Goal: Check status: Check status

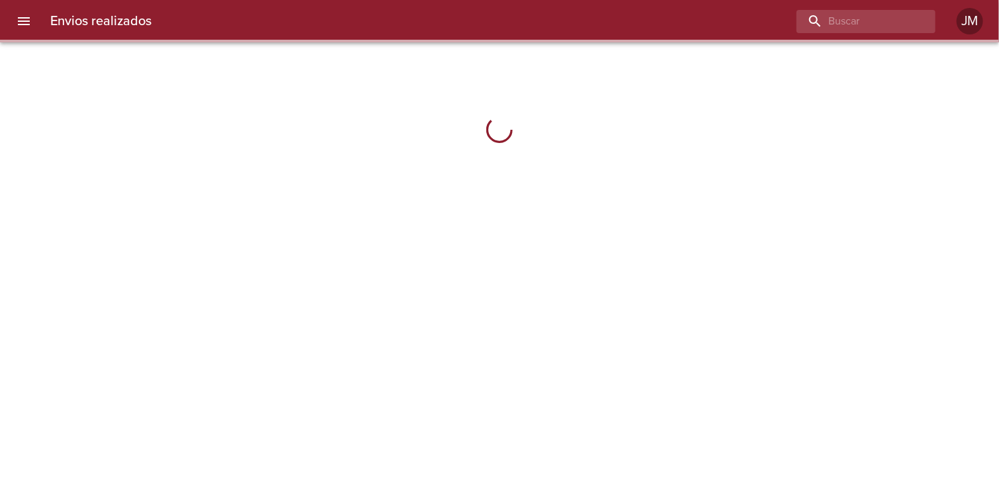
click at [844, 36] on div "Envios realizados JM" at bounding box center [499, 21] width 999 height 42
click at [844, 22] on input "buscar" at bounding box center [828, 21] width 169 height 23
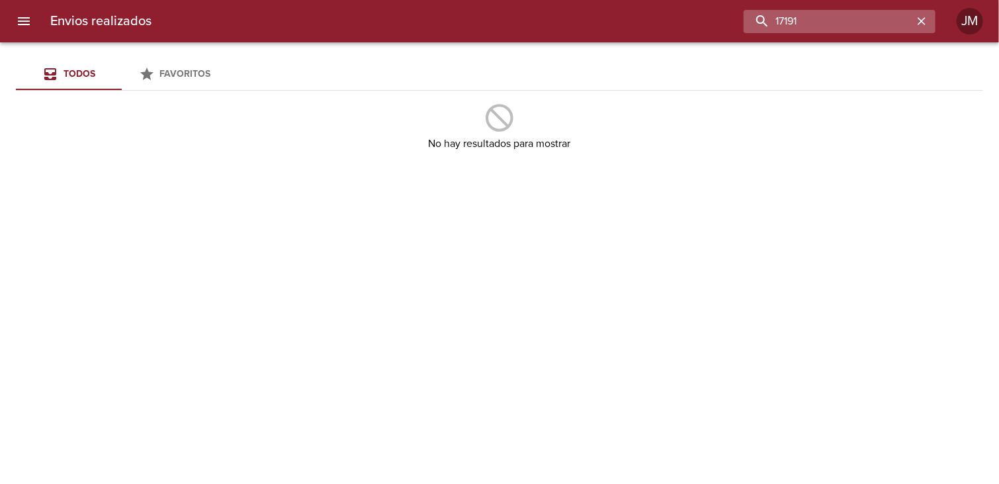
drag, startPoint x: 808, startPoint y: 21, endPoint x: 752, endPoint y: 21, distance: 56.9
click at [752, 21] on input "17191" at bounding box center [828, 21] width 169 height 23
type input "0017-17191"
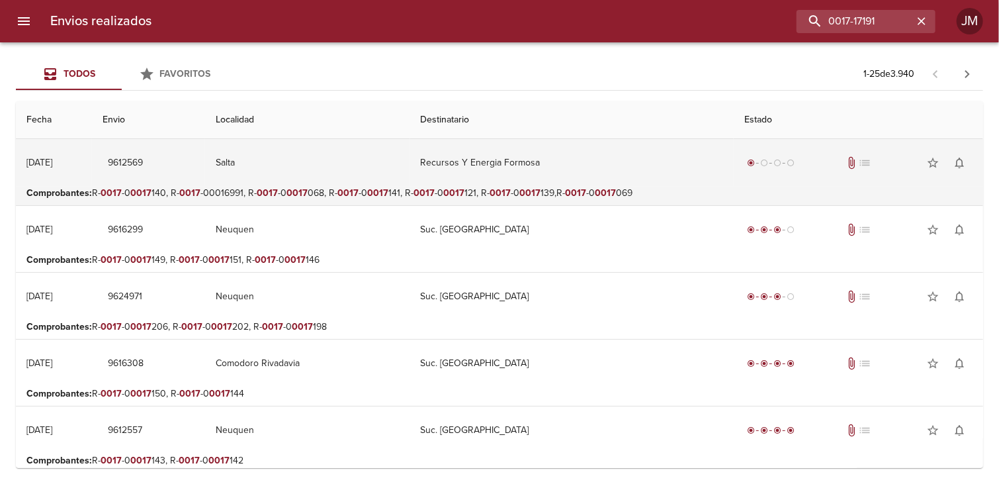
click at [141, 163] on td "9612569" at bounding box center [148, 163] width 112 height 48
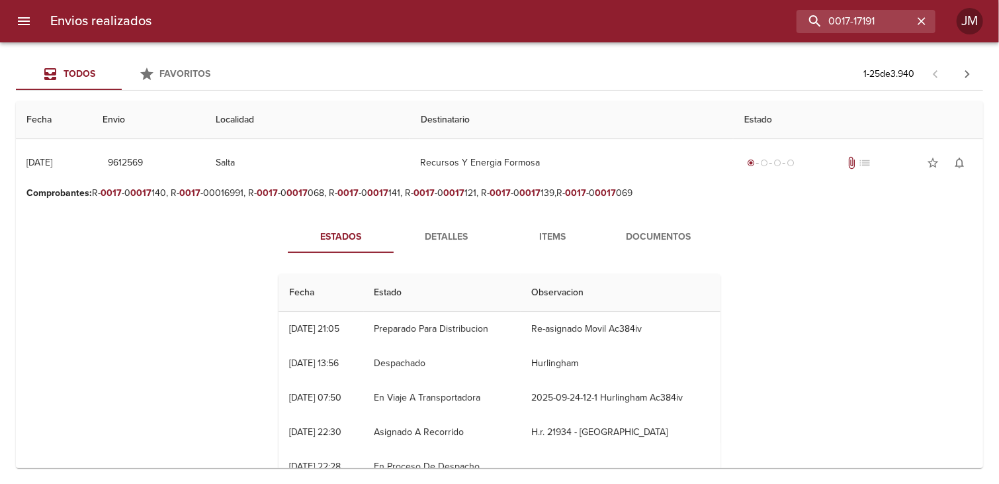
click at [652, 243] on span "Documentos" at bounding box center [658, 237] width 90 height 17
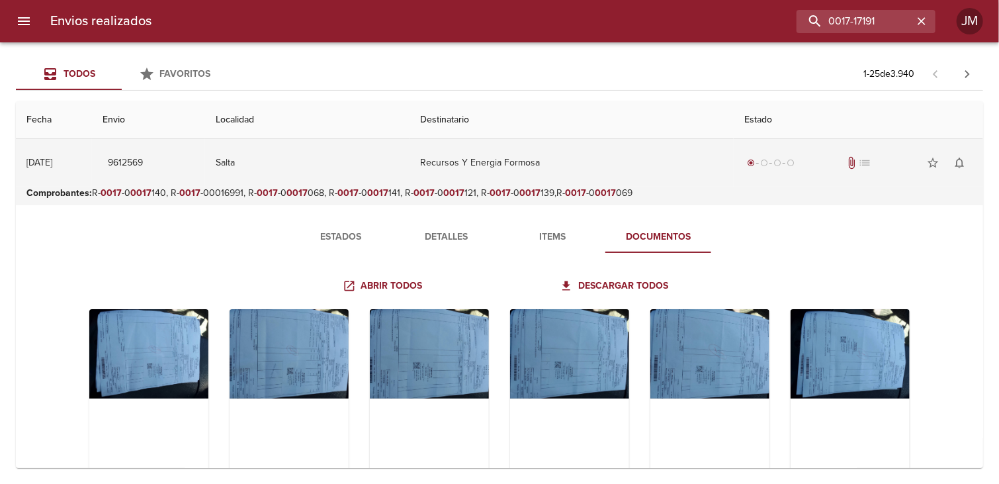
click at [52, 163] on div "[DATE]" at bounding box center [39, 162] width 26 height 11
